Goal: Transaction & Acquisition: Purchase product/service

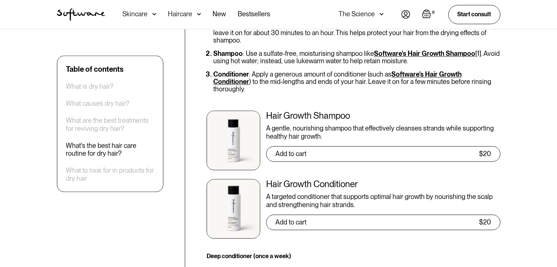
scroll to position [1737, 0]
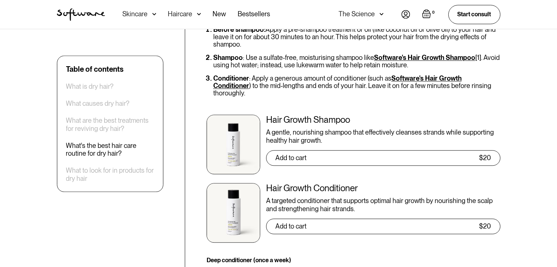
click at [386, 54] on link "Software's Hair Growth Shampoo" at bounding box center [424, 58] width 101 height 8
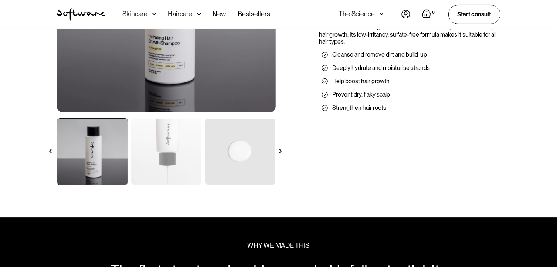
scroll to position [185, 0]
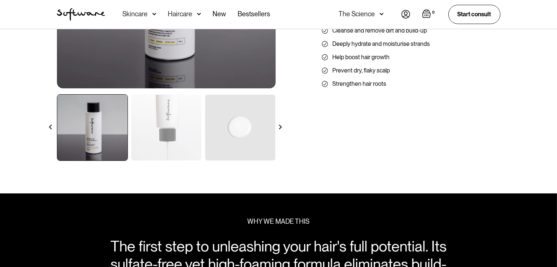
click at [280, 126] on img at bounding box center [280, 127] width 5 height 5
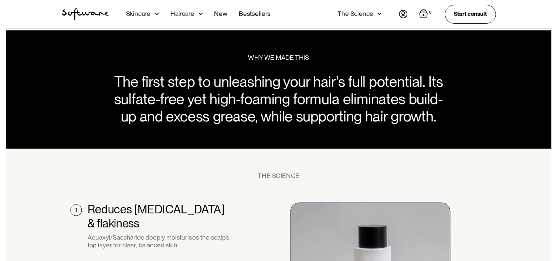
scroll to position [296, 0]
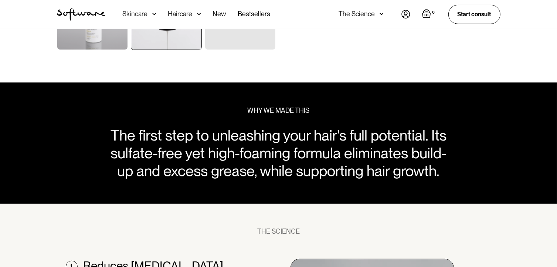
click at [198, 11] on img at bounding box center [199, 13] width 4 height 7
